Goal: Task Accomplishment & Management: Complete application form

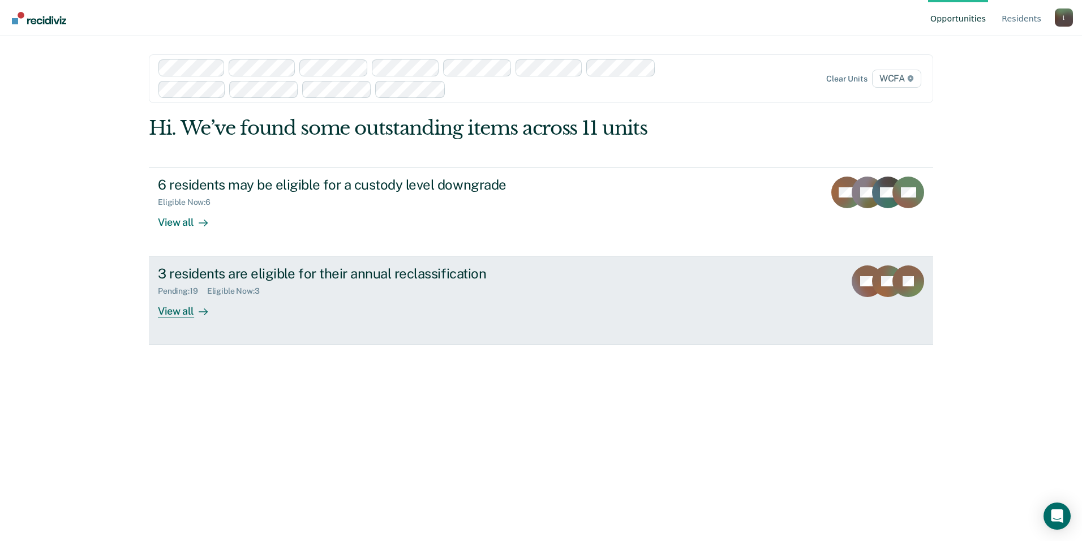
click at [185, 312] on div "View all" at bounding box center [189, 307] width 63 height 22
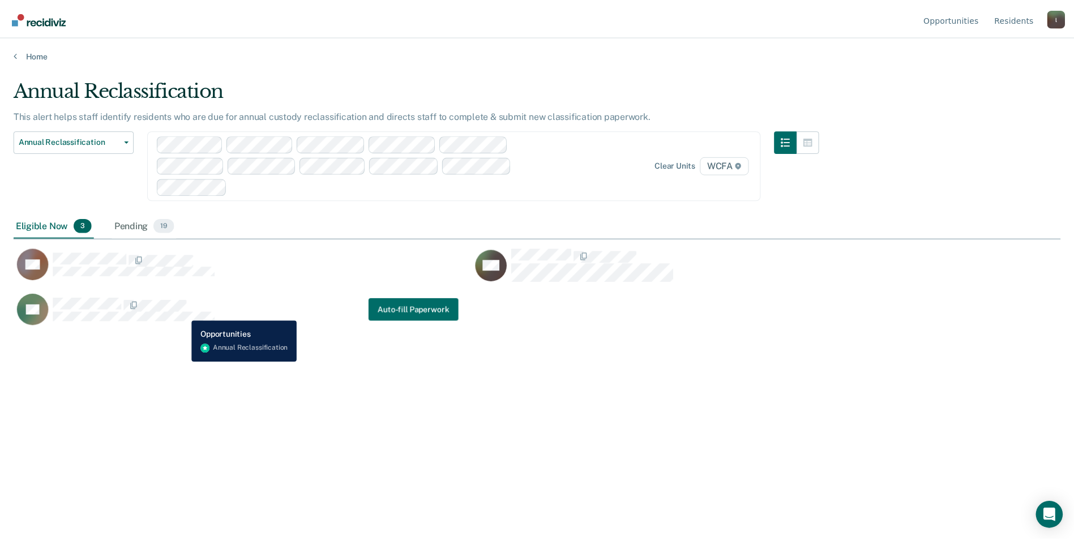
scroll to position [370, 1047]
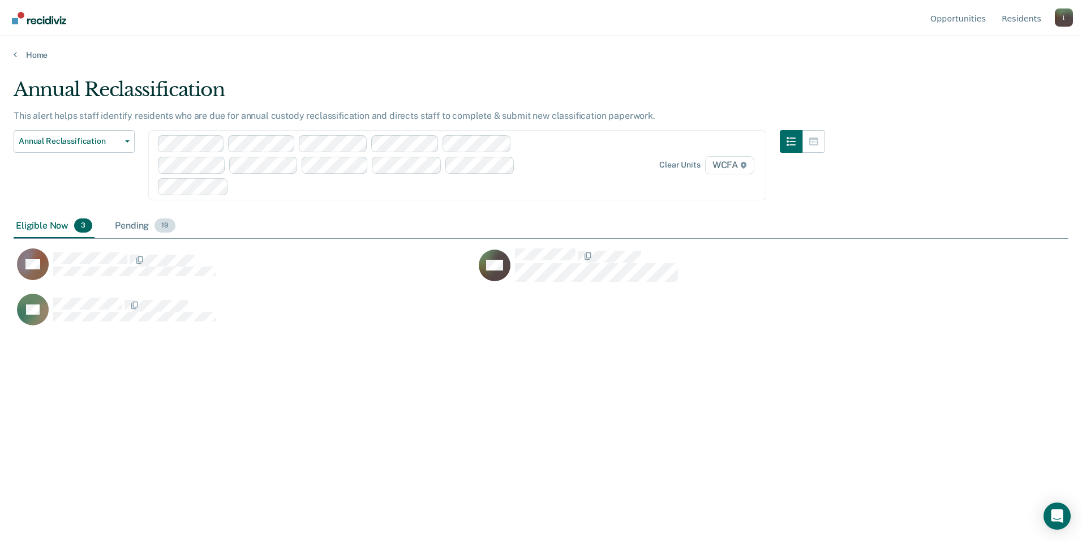
click at [156, 229] on span "19" at bounding box center [165, 225] width 21 height 15
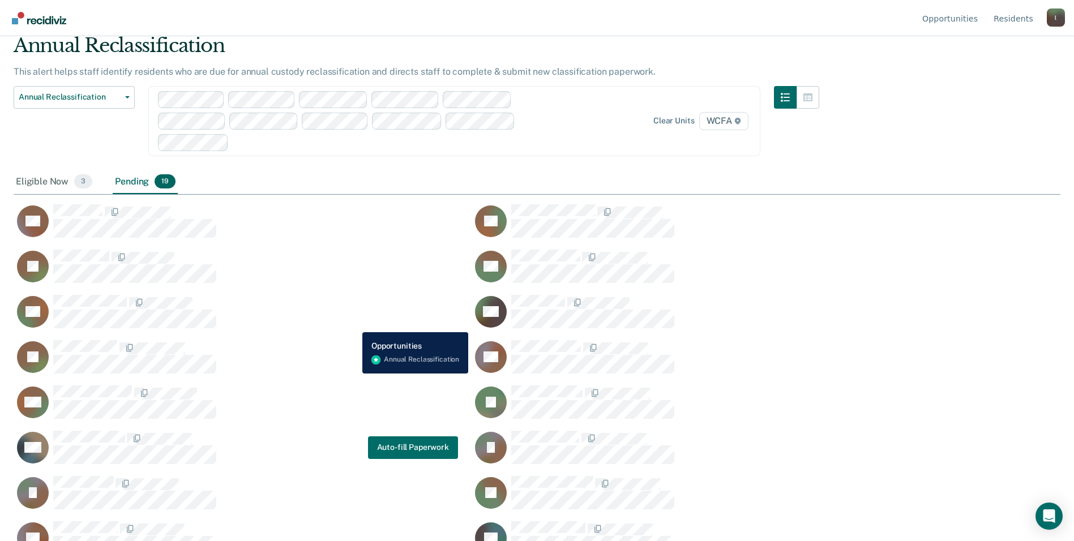
scroll to position [0, 0]
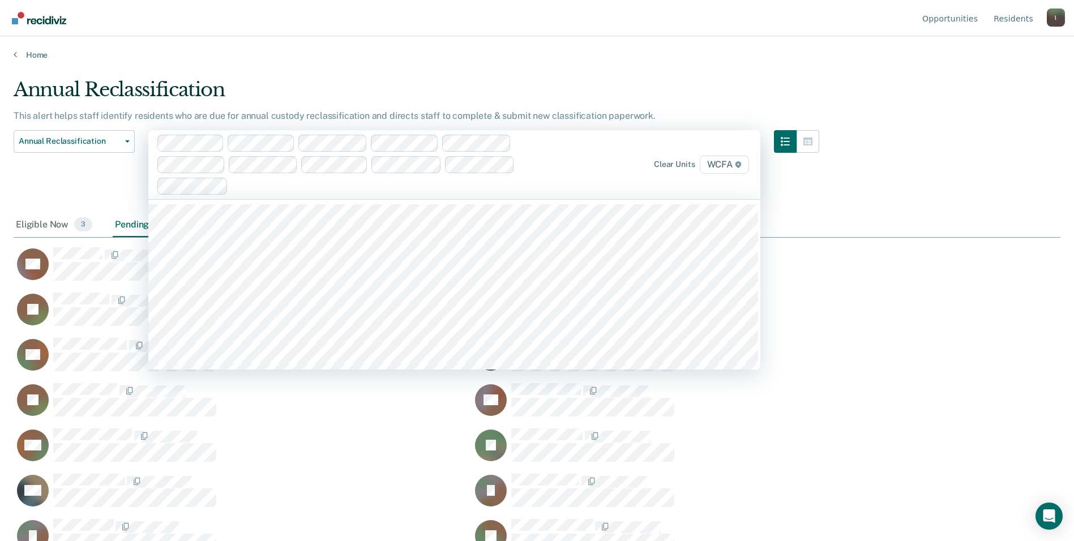
click at [249, 187] on div at bounding box center [402, 185] width 339 height 13
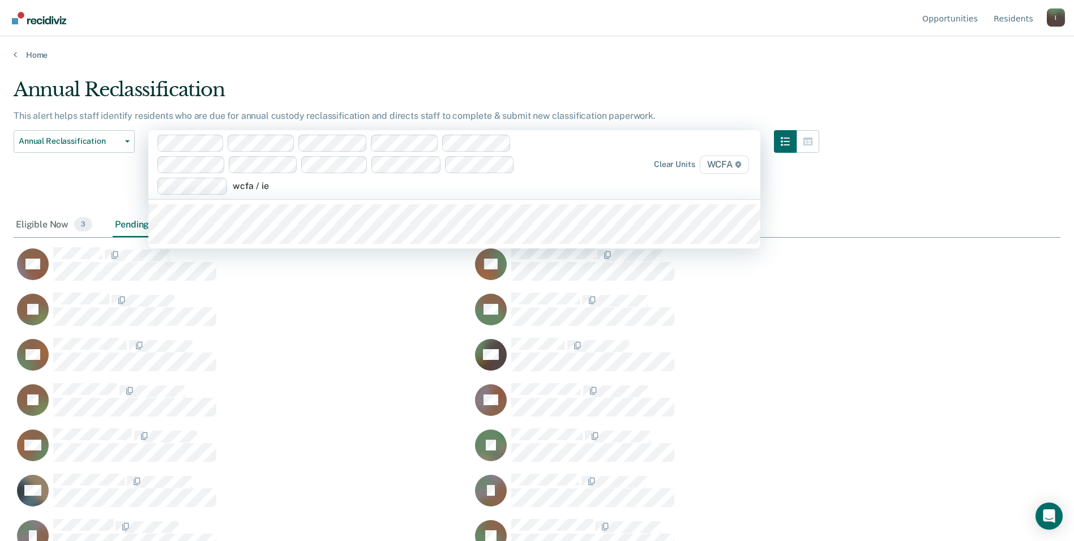
type input "wcfa / ie1"
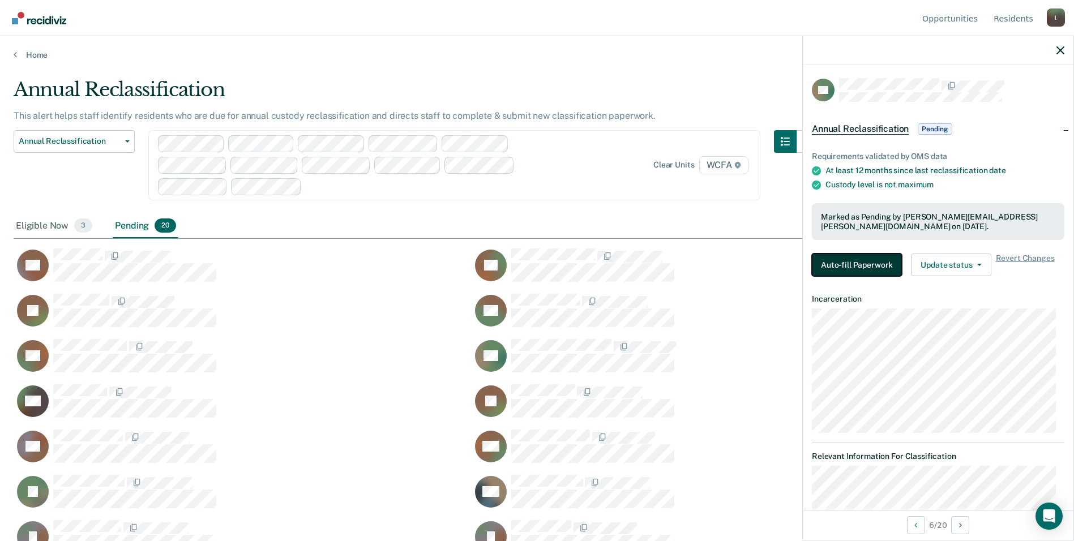
click at [856, 265] on button "Auto-fill Paperwork" at bounding box center [857, 265] width 90 height 23
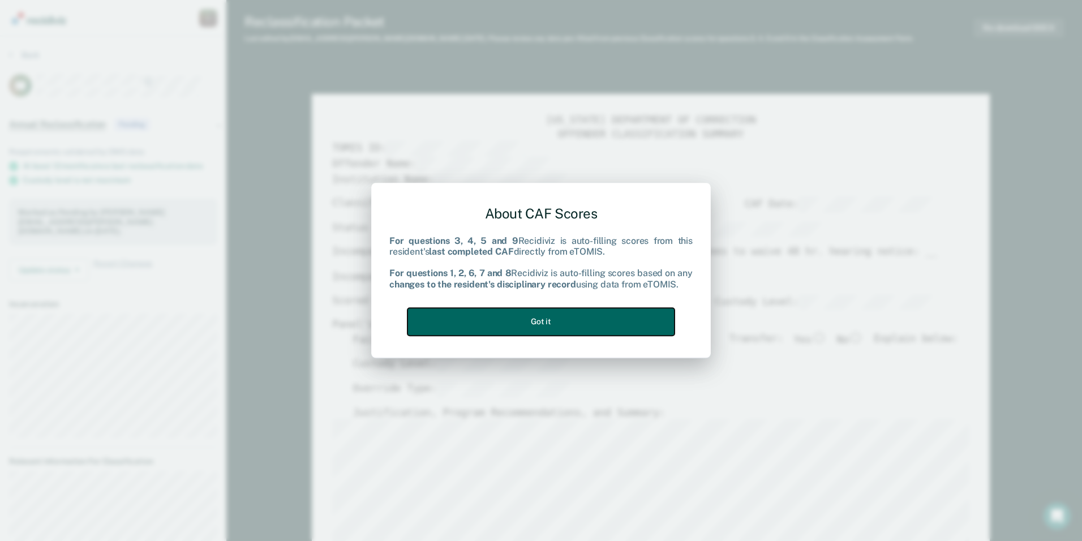
click at [541, 319] on button "Got it" at bounding box center [541, 322] width 267 height 28
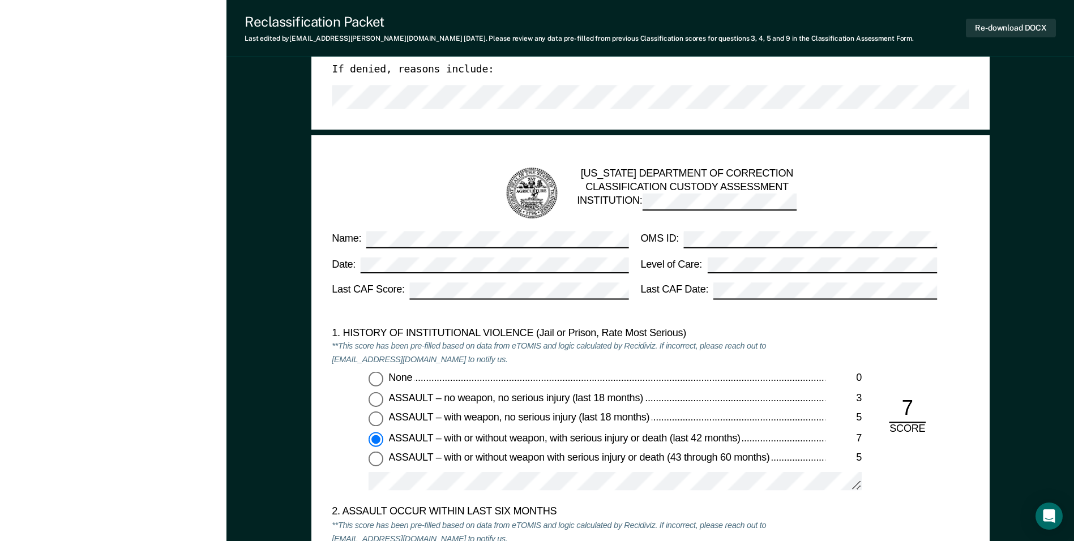
scroll to position [849, 0]
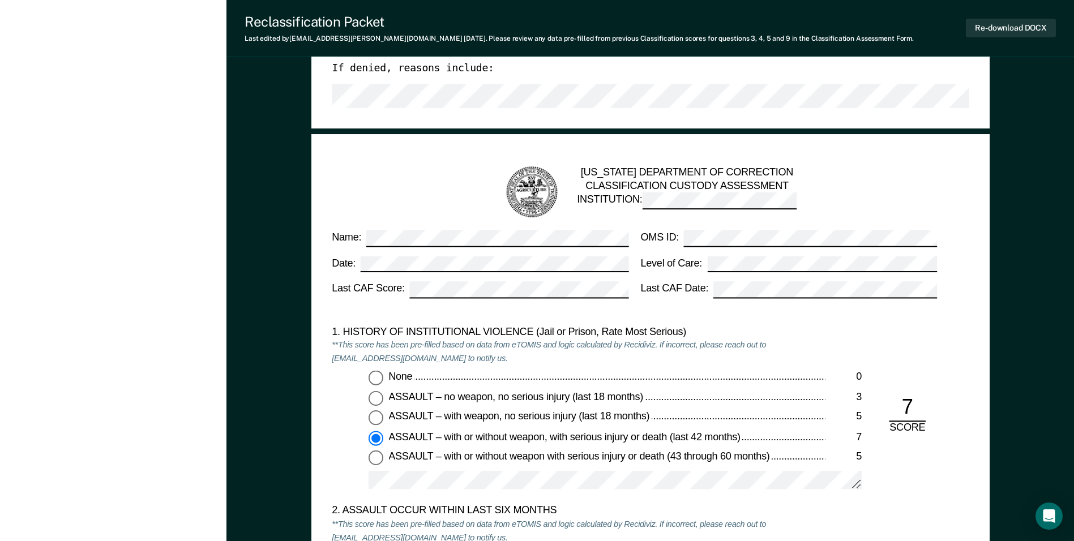
click at [378, 374] on input "None 0" at bounding box center [375, 378] width 15 height 15
type textarea "x"
radio input "true"
radio input "false"
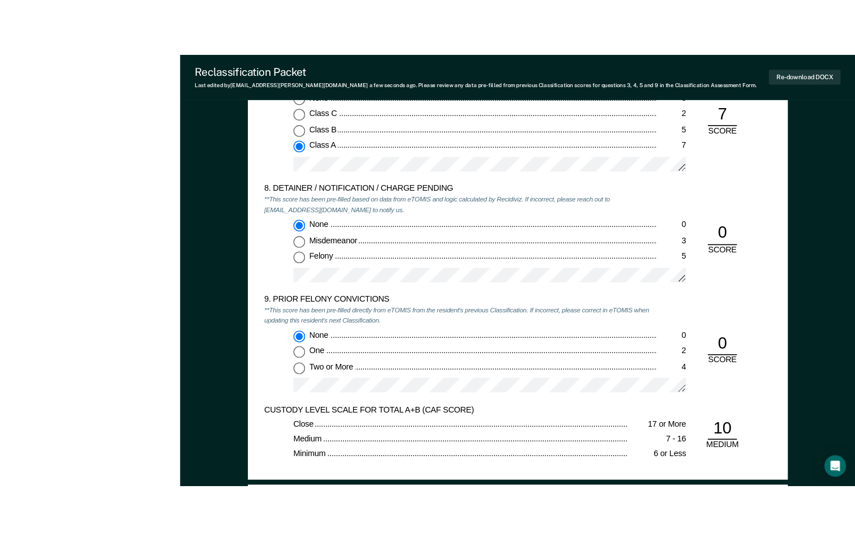
scroll to position [2321, 0]
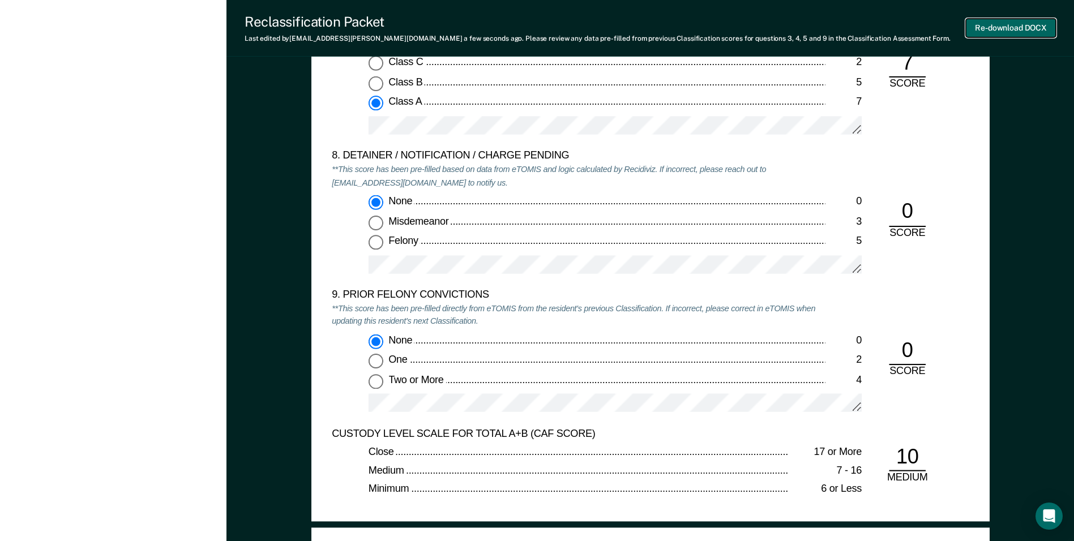
click at [1016, 25] on button "Re-download DOCX" at bounding box center [1011, 28] width 90 height 19
type textarea "x"
